Goal: Transaction & Acquisition: Purchase product/service

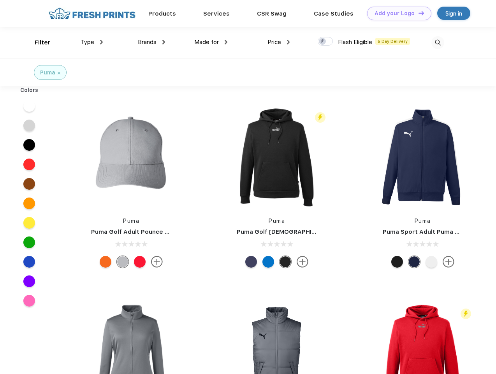
click at [396, 13] on link "Add your Logo Design Tool" at bounding box center [399, 14] width 64 height 14
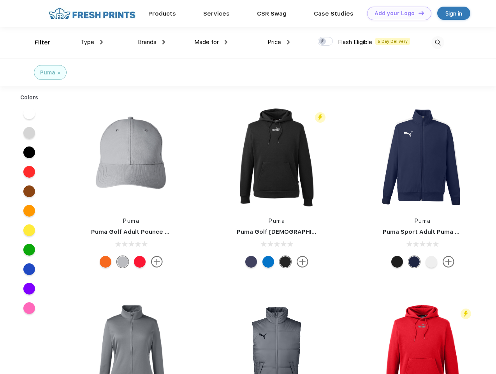
click at [0, 0] on div "Design Tool" at bounding box center [0, 0] width 0 height 0
click at [418, 13] on link "Add your Logo Design Tool" at bounding box center [399, 14] width 64 height 14
click at [37, 42] on div "Filter" at bounding box center [43, 42] width 16 height 9
click at [92, 42] on span "Type" at bounding box center [88, 42] width 14 height 7
click at [151, 42] on span "Brands" at bounding box center [147, 42] width 19 height 7
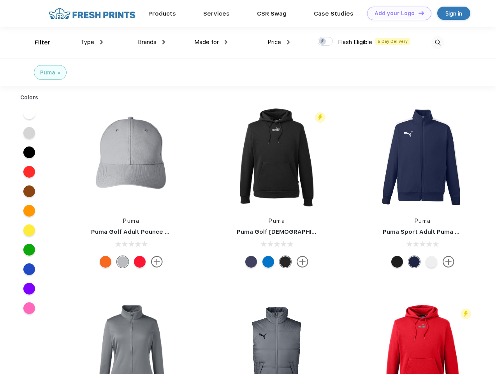
click at [211, 42] on span "Made for" at bounding box center [206, 42] width 25 height 7
click at [279, 42] on span "Price" at bounding box center [275, 42] width 14 height 7
click at [326, 42] on div at bounding box center [325, 41] width 15 height 9
click at [323, 42] on input "checkbox" at bounding box center [320, 39] width 5 height 5
click at [438, 42] on img at bounding box center [438, 42] width 13 height 13
